Goal: Find specific page/section: Find specific page/section

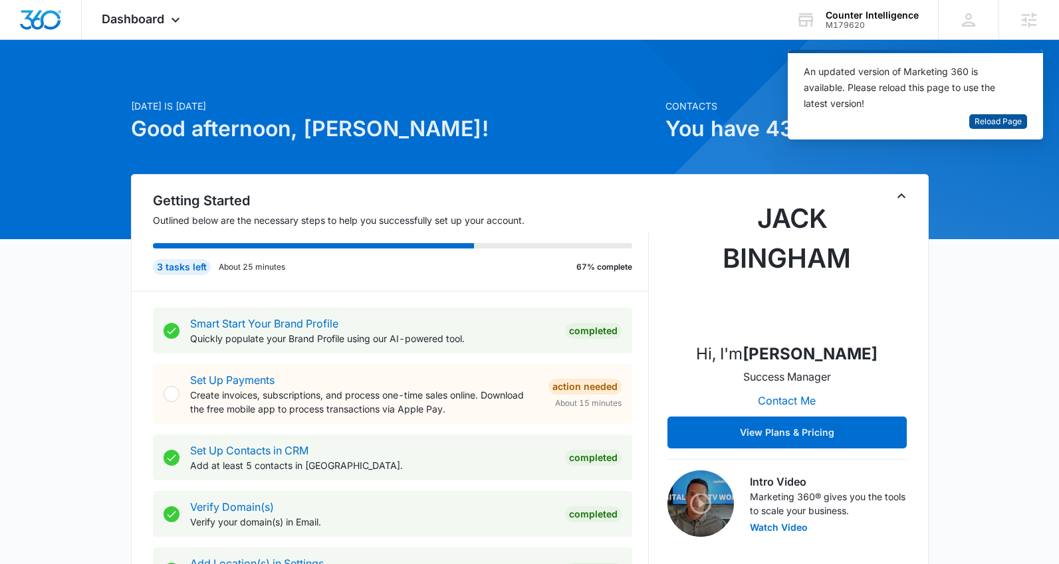
click at [984, 125] on span "Reload Page" at bounding box center [997, 122] width 47 height 13
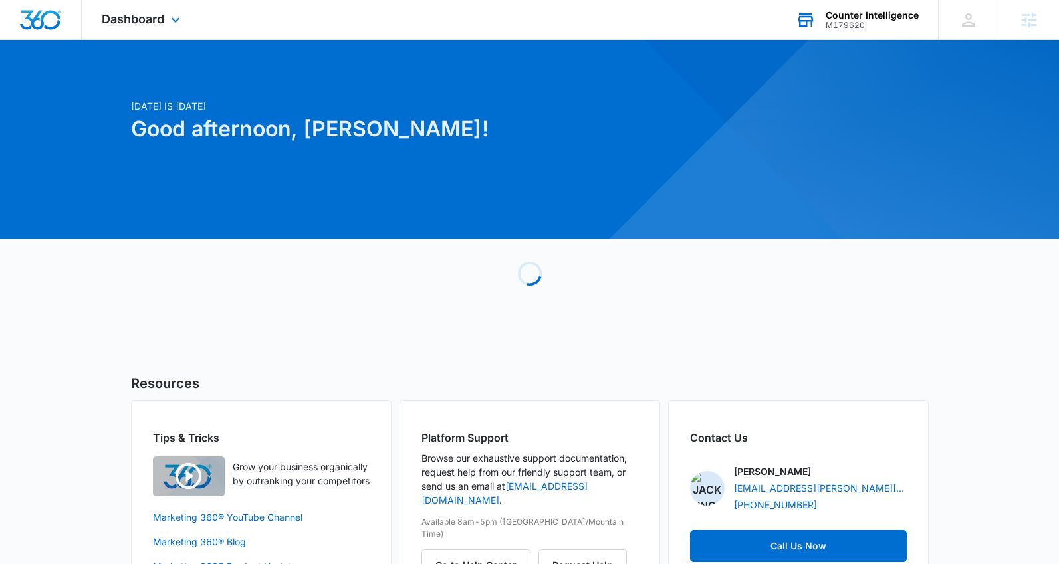
click at [866, 29] on div "M179620" at bounding box center [871, 25] width 93 height 9
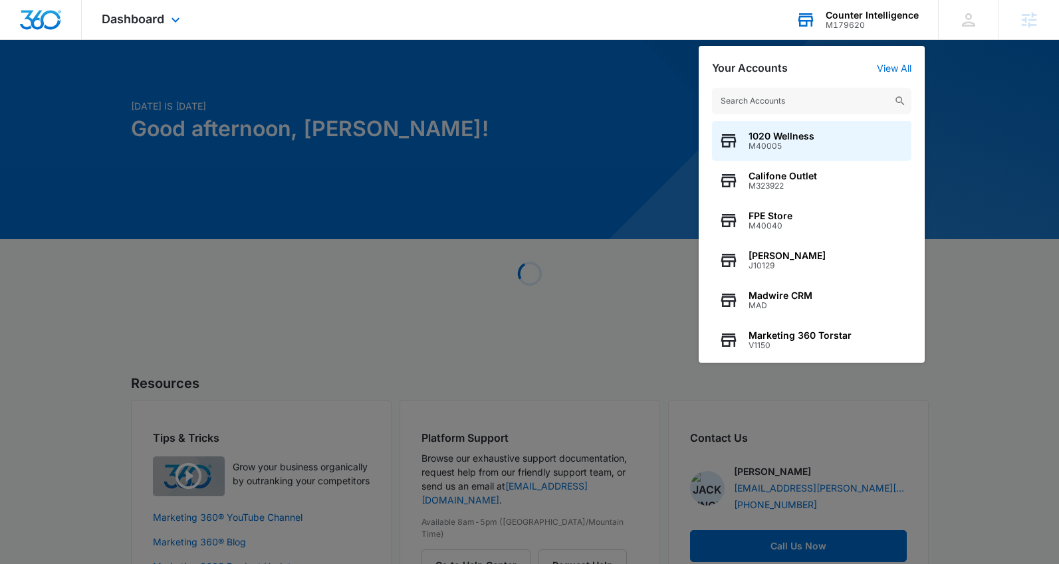
click at [858, 92] on input "text" at bounding box center [811, 101] width 199 height 27
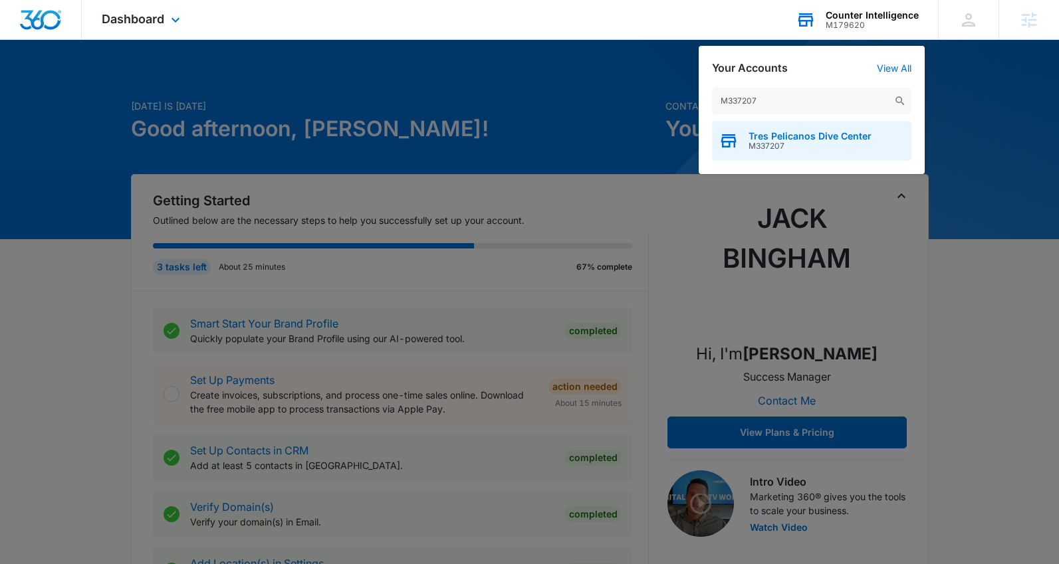
type input "M337207"
click at [844, 131] on span "Tres Pelicanos Dive Center" at bounding box center [809, 136] width 123 height 11
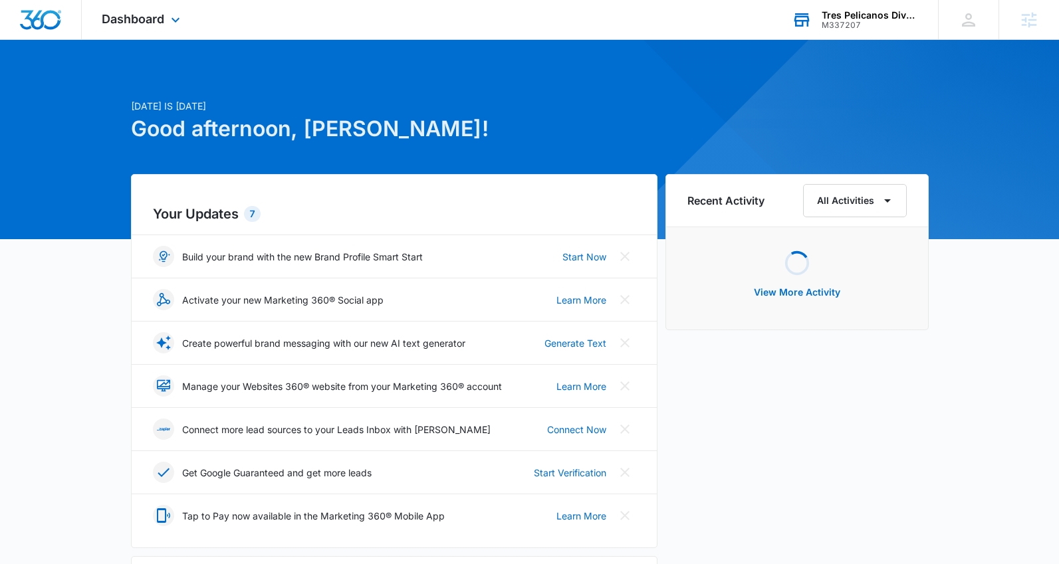
click at [162, 44] on div at bounding box center [529, 139] width 1059 height 199
click at [162, 35] on div "Dashboard Apps Reputation Forms CRM Email Social Content Ads Intelligence Files…" at bounding box center [143, 19] width 122 height 39
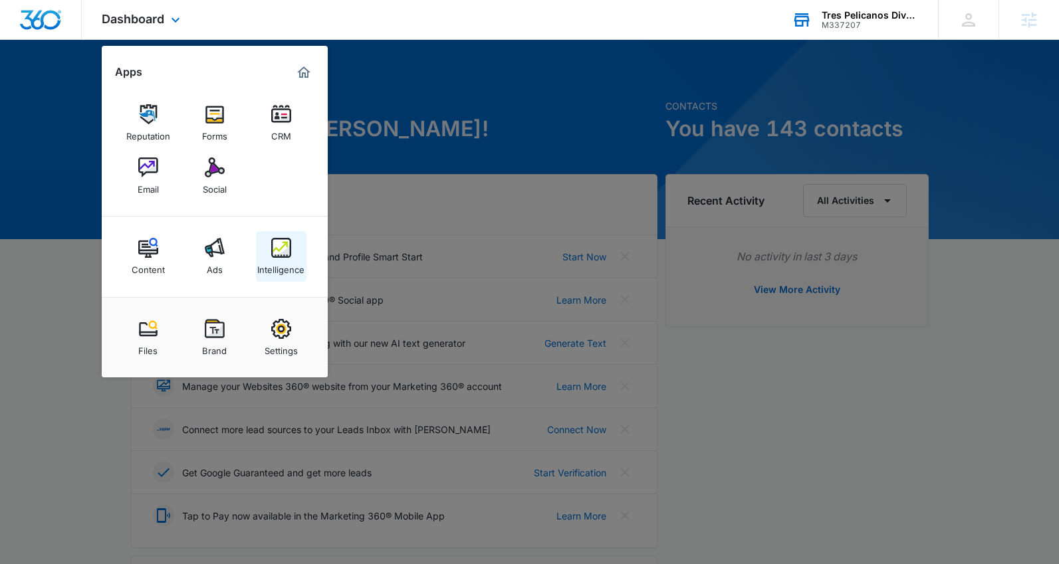
click at [280, 260] on div "Intelligence" at bounding box center [280, 266] width 47 height 17
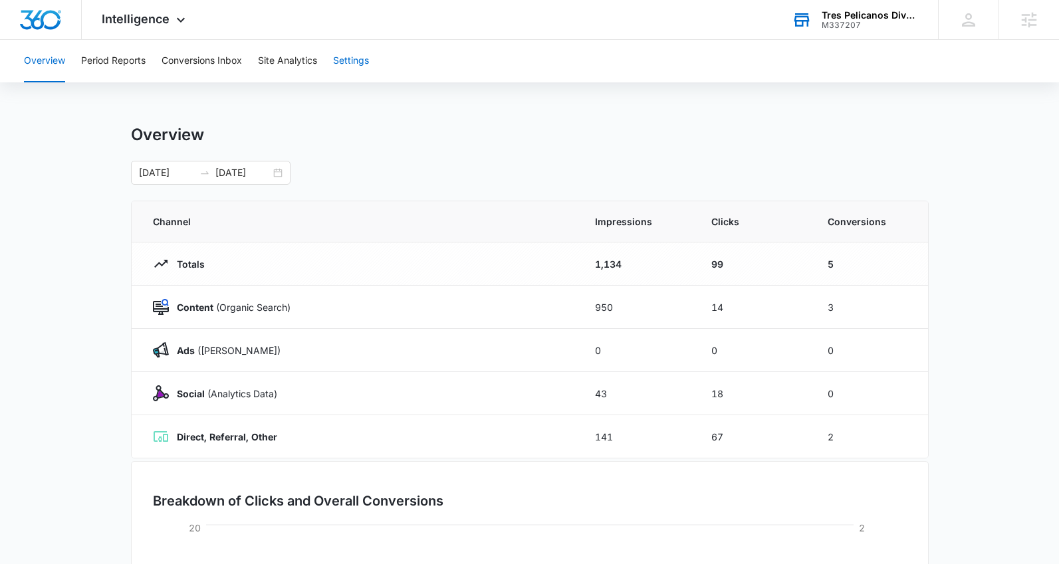
click at [342, 72] on button "Settings" at bounding box center [351, 61] width 36 height 43
